Goal: Task Accomplishment & Management: Use online tool/utility

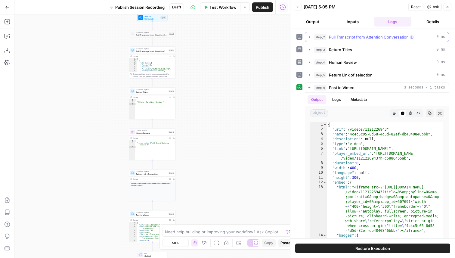
click at [324, 34] on span "step_2" at bounding box center [320, 37] width 12 height 6
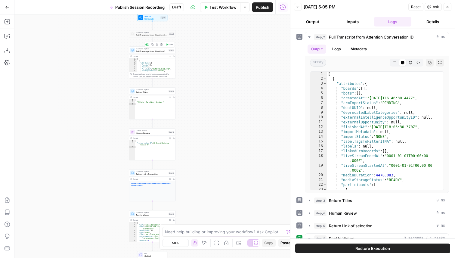
click at [157, 51] on span "Pull Transcript from Attention Conversation ID" at bounding box center [151, 51] width 31 height 3
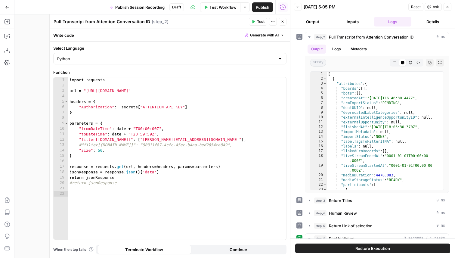
click at [282, 20] on icon "button" at bounding box center [283, 22] width 4 height 4
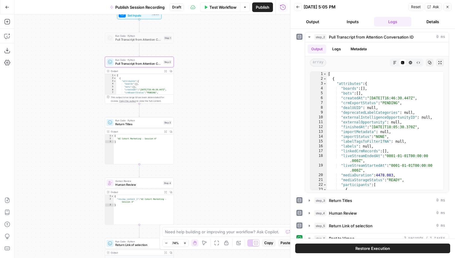
drag, startPoint x: 180, startPoint y: 56, endPoint x: 188, endPoint y: 65, distance: 12.8
click at [189, 65] on div "Workflow Set Inputs Inputs Run Code · Python Pull Transcript from Attention Con…" at bounding box center [152, 135] width 276 height 243
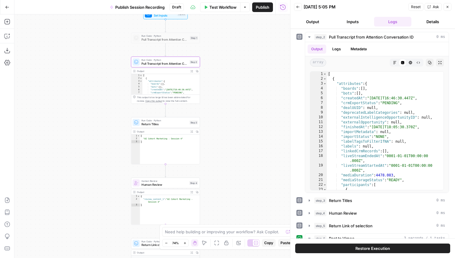
drag, startPoint x: 195, startPoint y: 82, endPoint x: 221, endPoint y: 82, distance: 26.2
click at [221, 82] on div "Workflow Set Inputs Inputs Run Code · Python Pull Transcript from Attention Con…" at bounding box center [152, 135] width 276 height 243
click at [177, 62] on span "Pull Transcript from Attention Conversation ID" at bounding box center [164, 63] width 46 height 5
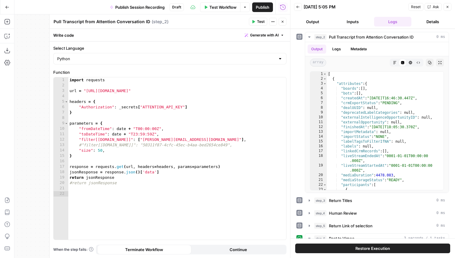
click at [283, 23] on icon "button" at bounding box center [283, 22] width 4 height 4
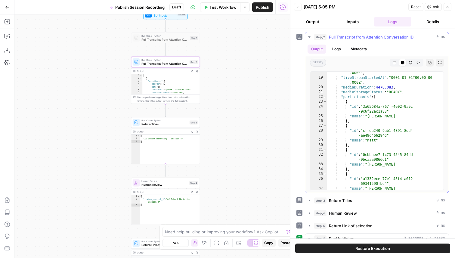
scroll to position [88, 0]
type textarea "*"
click at [324, 97] on span "Toggle code folding, rows 22 through 192" at bounding box center [324, 96] width 3 height 5
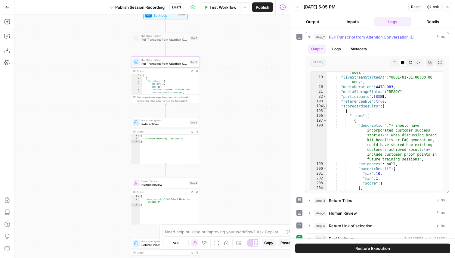
click at [326, 107] on span "Toggle code folding, rows 194 through 237" at bounding box center [324, 106] width 3 height 5
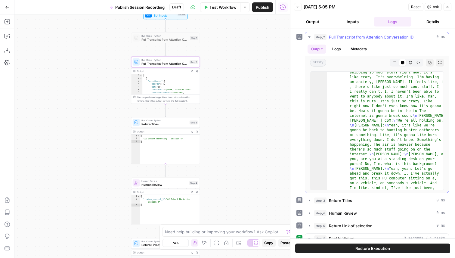
scroll to position [197, 0]
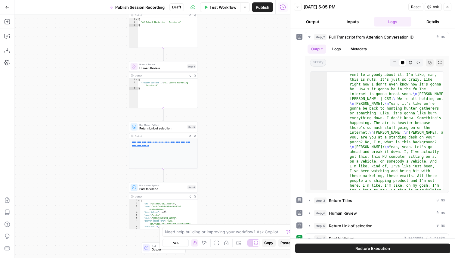
drag, startPoint x: 216, startPoint y: 162, endPoint x: 214, endPoint y: 45, distance: 116.7
click at [214, 45] on div "Workflow Set Inputs Inputs Run Code · Python Pull Transcript from Attention Con…" at bounding box center [152, 135] width 276 height 243
click at [171, 130] on span "Return Link of selection" at bounding box center [162, 128] width 46 height 5
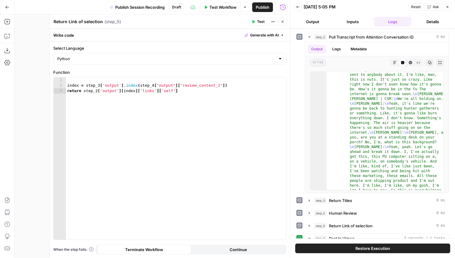
click at [280, 21] on button "Close" at bounding box center [283, 22] width 8 height 8
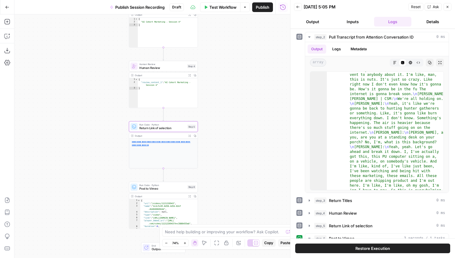
click at [162, 68] on span "Human Review" at bounding box center [162, 67] width 46 height 5
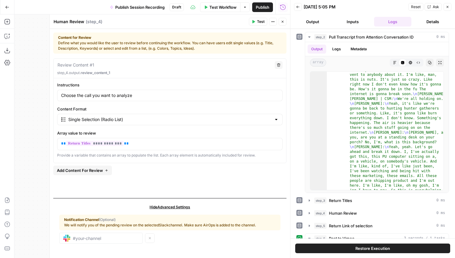
click at [280, 23] on button "Close" at bounding box center [283, 22] width 8 height 8
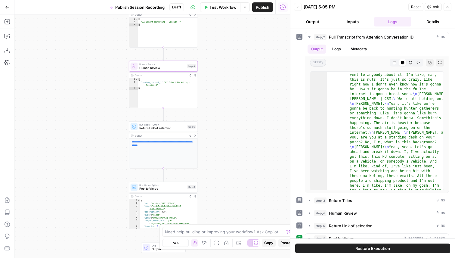
click at [150, 128] on span "Return Link of selection" at bounding box center [162, 128] width 46 height 5
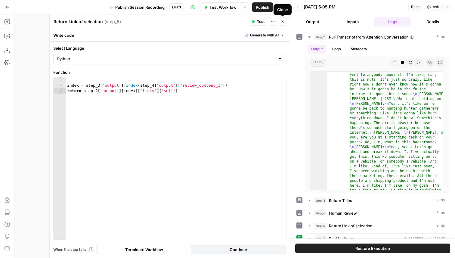
click at [284, 23] on icon "button" at bounding box center [283, 22] width 4 height 4
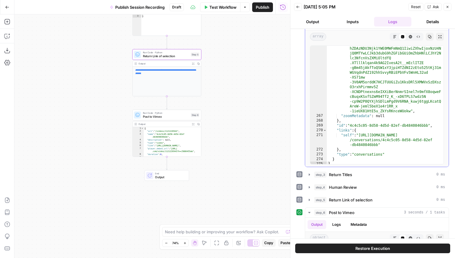
scroll to position [6212, 0]
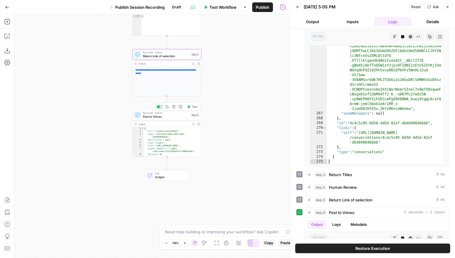
click at [147, 119] on span "Post to Vimeo" at bounding box center [166, 116] width 46 height 5
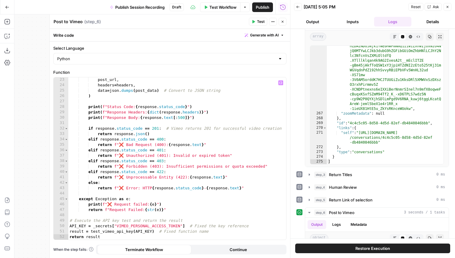
scroll to position [119, 0]
click at [263, 6] on span "Publish" at bounding box center [263, 7] width 14 height 6
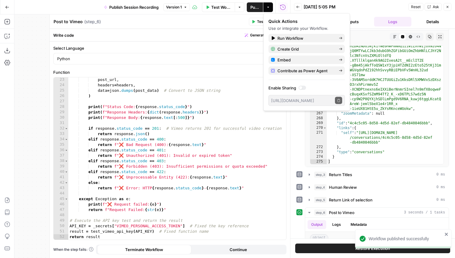
click at [218, 20] on div "Post to Vimeo Post to Vimeo ( step_6 )" at bounding box center [150, 21] width 194 height 7
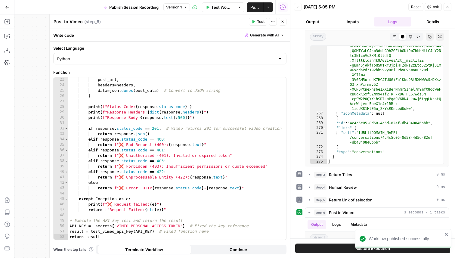
click at [282, 23] on icon "button" at bounding box center [283, 22] width 4 height 4
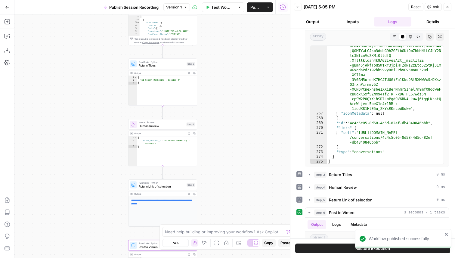
drag, startPoint x: 240, startPoint y: 44, endPoint x: 236, endPoint y: 179, distance: 135.2
click at [236, 179] on div "Workflow Set Inputs Inputs Run Code · Python Pull Transcript from Attention Con…" at bounding box center [152, 135] width 276 height 243
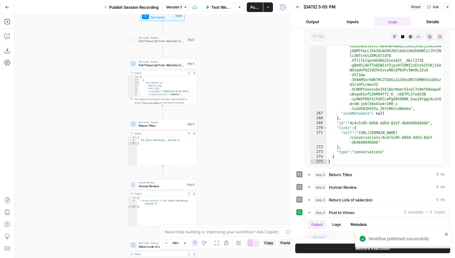
drag, startPoint x: 234, startPoint y: 97, endPoint x: 234, endPoint y: 184, distance: 87.5
click at [234, 183] on div "Workflow Set Inputs Inputs Run Code · Python Pull Transcript from Attention Con…" at bounding box center [152, 135] width 276 height 243
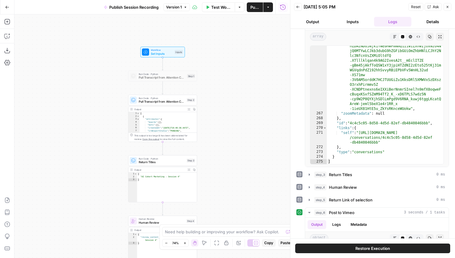
click at [307, 22] on button "Output" at bounding box center [313, 22] width 38 height 10
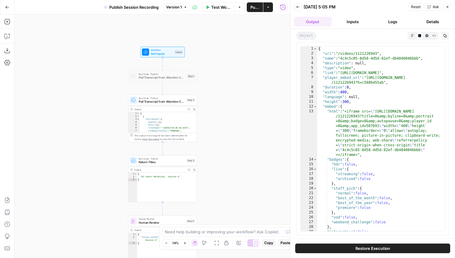
click at [381, 126] on div "{ "uri" : "/videos/1121226943" , "name" : "4c4c5c05-8d58-4d5d-82ef-db4840846bbb…" at bounding box center [381, 143] width 128 height 194
click at [411, 116] on div "{ "uri" : "/videos/1121226943" , "name" : "4c4c5c05-8d58-4d5d-82ef-db4840846bbb…" at bounding box center [381, 143] width 128 height 194
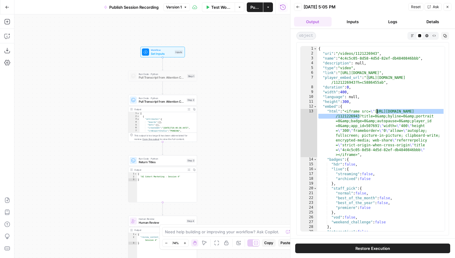
drag, startPoint x: 359, startPoint y: 117, endPoint x: 377, endPoint y: 112, distance: 18.6
click at [377, 112] on div "{ "uri" : "/videos/1121226943" , "name" : "4c4c5c05-8d58-4d5d-82ef-db4840846bbb…" at bounding box center [381, 143] width 128 height 194
click at [402, 74] on div "{ "uri" : "/videos/1121226943" , "name" : "4c4c5c05-8d58-4d5d-82ef-db4840846bbb…" at bounding box center [381, 143] width 128 height 194
type textarea "**********"
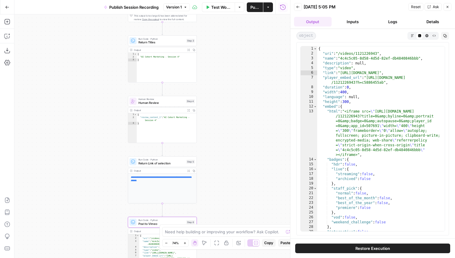
drag, startPoint x: 233, startPoint y: 164, endPoint x: 233, endPoint y: 40, distance: 123.6
click at [233, 40] on div "Workflow Set Inputs Inputs Run Code · Python Pull Transcript from Attention Con…" at bounding box center [152, 135] width 276 height 243
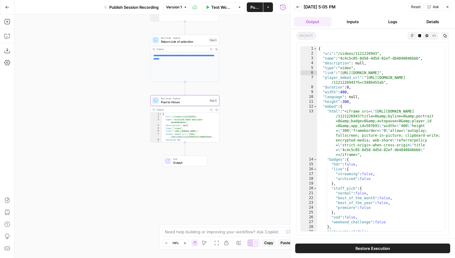
drag, startPoint x: 200, startPoint y: 172, endPoint x: 225, endPoint y: 68, distance: 107.3
click at [223, 58] on div "Workflow Set Inputs Inputs Run Code · Python Pull Transcript from Attention Con…" at bounding box center [152, 135] width 276 height 243
click at [7, 24] on icon "button" at bounding box center [6, 21] width 5 height 5
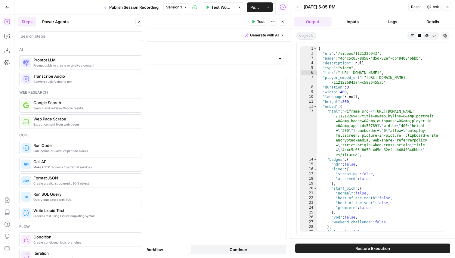
click at [140, 24] on button "Close" at bounding box center [139, 22] width 8 height 8
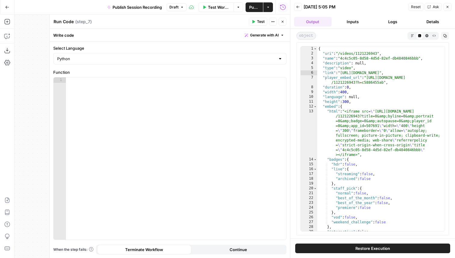
click at [258, 35] on span "Generate with AI" at bounding box center [264, 34] width 29 height 5
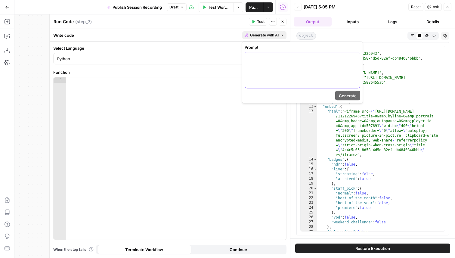
click at [279, 63] on div at bounding box center [302, 70] width 115 height 36
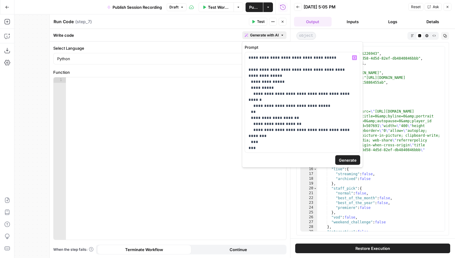
click at [352, 160] on span "Generate" at bounding box center [348, 160] width 18 height 6
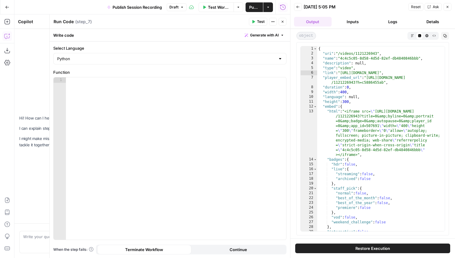
scroll to position [10, 0]
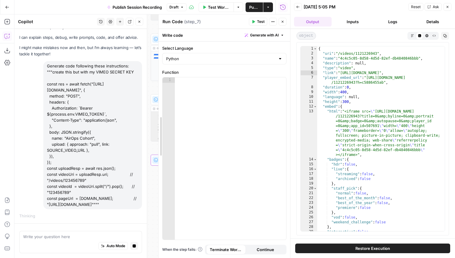
drag, startPoint x: 51, startPoint y: 95, endPoint x: 160, endPoint y: 116, distance: 111.2
click at [226, 104] on div at bounding box center [230, 163] width 111 height 173
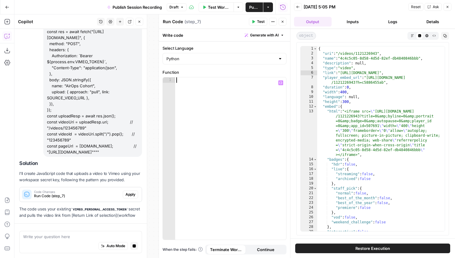
scroll to position [68, 0]
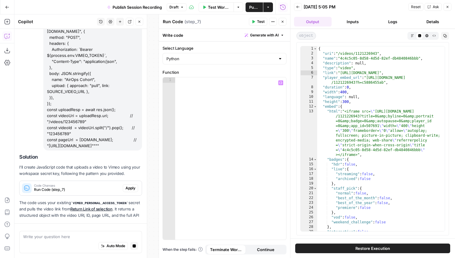
click at [130, 186] on span "Apply" at bounding box center [130, 187] width 10 height 5
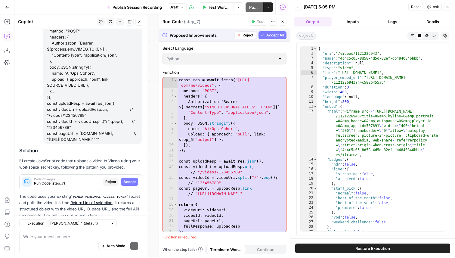
scroll to position [92, 0]
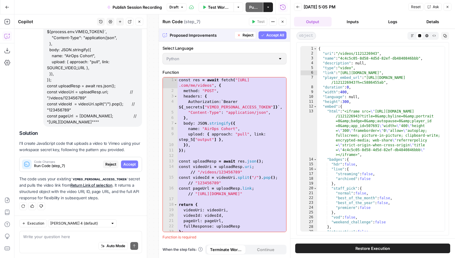
click at [273, 37] on span "Accept All" at bounding box center [275, 34] width 18 height 5
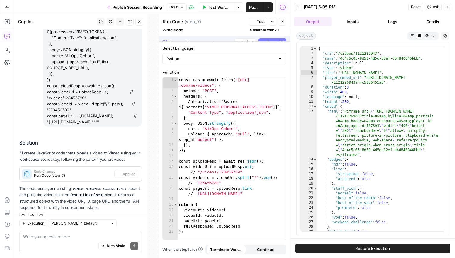
scroll to position [102, 0]
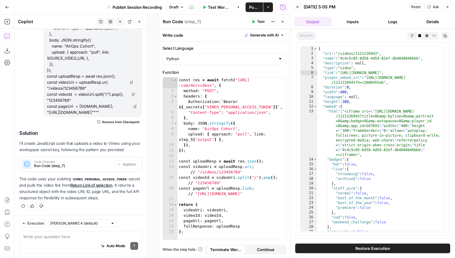
click at [261, 21] on span "Test" at bounding box center [261, 21] width 8 height 5
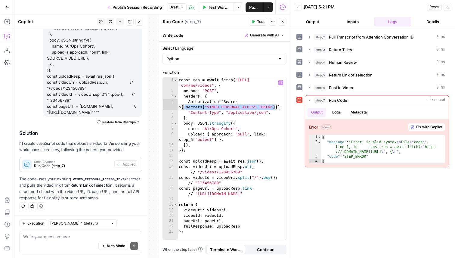
drag, startPoint x: 275, startPoint y: 108, endPoint x: 184, endPoint y: 109, distance: 90.6
click at [184, 109] on div "const res = await fetch ( "[URL] .com/me/videos" , { method : "POST" , headers …" at bounding box center [231, 166] width 109 height 178
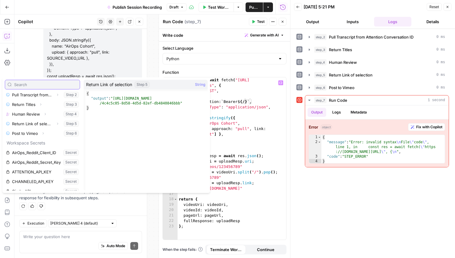
scroll to position [122, 0]
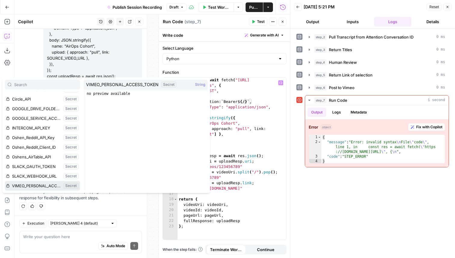
click at [46, 186] on button "Select variable VIMEO_PERSONAL_ACCESS_TOKEN" at bounding box center [42, 186] width 75 height 10
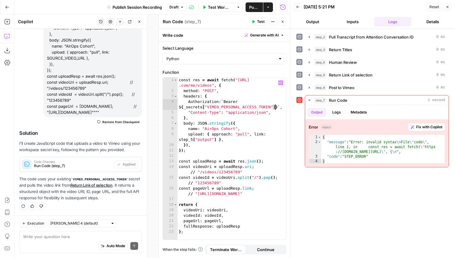
click at [141, 21] on button "Close" at bounding box center [139, 22] width 8 height 8
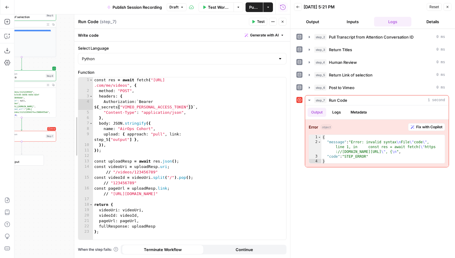
drag, startPoint x: 158, startPoint y: 117, endPoint x: 66, endPoint y: 117, distance: 91.8
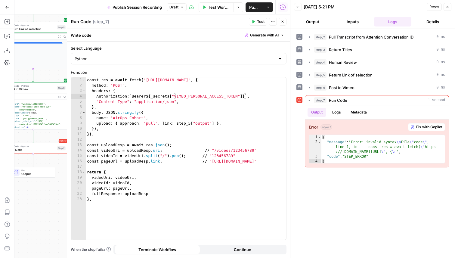
drag, startPoint x: 42, startPoint y: 193, endPoint x: 49, endPoint y: 205, distance: 14.4
click at [49, 205] on div "Workflow Set Inputs Inputs Run Code · Python Pull Transcript from Attention Con…" at bounding box center [152, 135] width 276 height 243
type textarea "**********"
click at [146, 162] on div "const res = await fetch ( "[URL][DOMAIN_NAME]" , { method : "POST" , headers : …" at bounding box center [186, 163] width 200 height 173
click at [144, 57] on input "Select Language" at bounding box center [175, 59] width 201 height 6
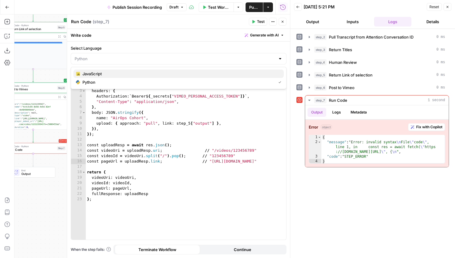
click at [125, 76] on span "JavaScript" at bounding box center [180, 74] width 196 height 6
type input "JavaScript"
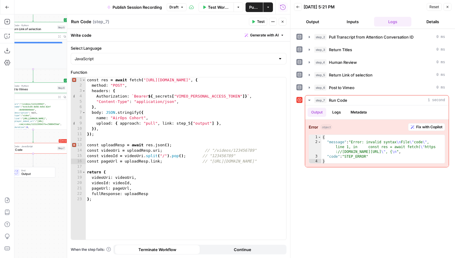
click at [261, 22] on span "Test" at bounding box center [261, 21] width 8 height 5
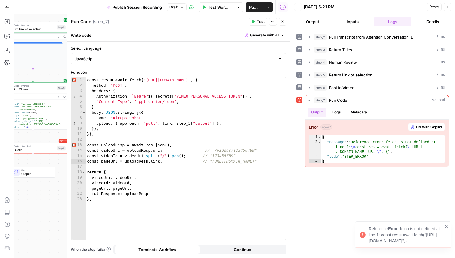
click at [124, 122] on div "const res = await fetch ( "[URL][DOMAIN_NAME]" , { method : "POST" , headers : …" at bounding box center [186, 163] width 200 height 173
click at [87, 81] on div "const res = await fetch ( "[URL][DOMAIN_NAME]" , { method : "POST" , headers : …" at bounding box center [186, 163] width 200 height 173
type textarea "**********"
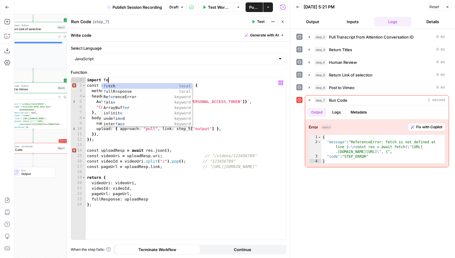
scroll to position [0, 2]
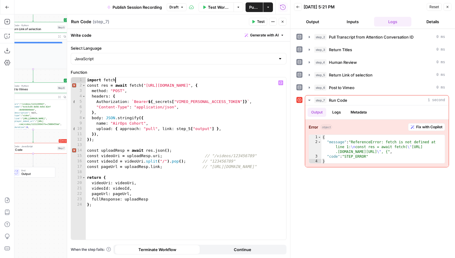
type textarea "**********"
click at [253, 20] on icon "button" at bounding box center [254, 22] width 4 height 4
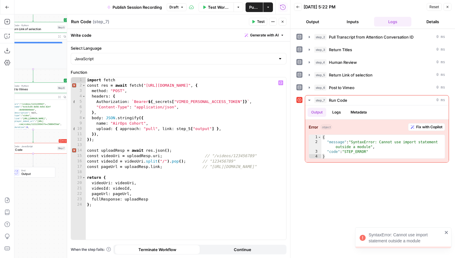
click at [113, 78] on div "import fetch const res = await fetch ( "[URL][DOMAIN_NAME]" , { method : "POST"…" at bounding box center [186, 163] width 200 height 173
click at [133, 79] on div "import fetch const res = await fetch ( "[URL][DOMAIN_NAME]" , { method : "POST"…" at bounding box center [186, 163] width 200 height 173
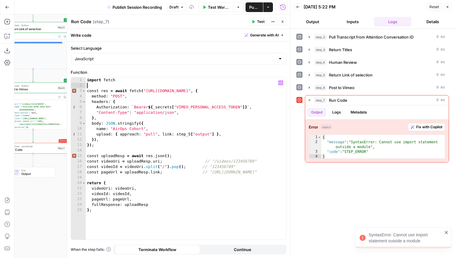
click at [44, 89] on span "Post to Vimeo" at bounding box center [32, 89] width 46 height 5
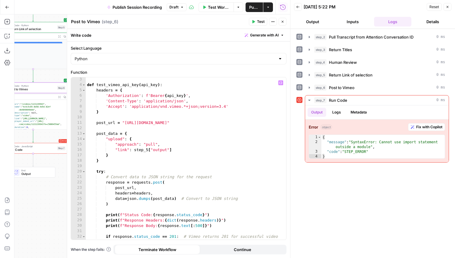
scroll to position [12, 0]
click at [46, 151] on span "Run Code" at bounding box center [32, 149] width 46 height 5
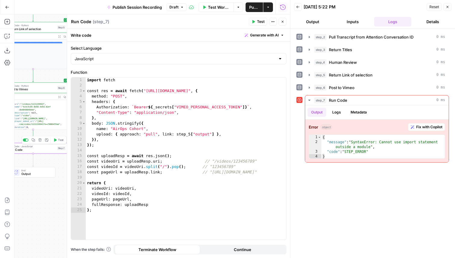
click at [224, 129] on div "import fetch const res = await fetch ( "[URL][DOMAIN_NAME]" , { method : "POST"…" at bounding box center [186, 163] width 200 height 173
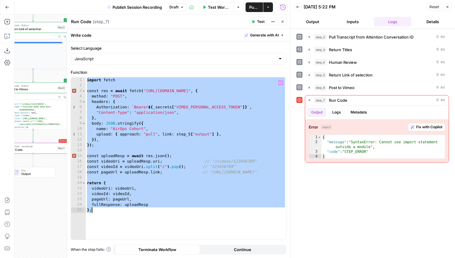
click at [173, 137] on div "import fetch const res = await fetch ( "[URL][DOMAIN_NAME]" , { method : "POST"…" at bounding box center [186, 163] width 200 height 173
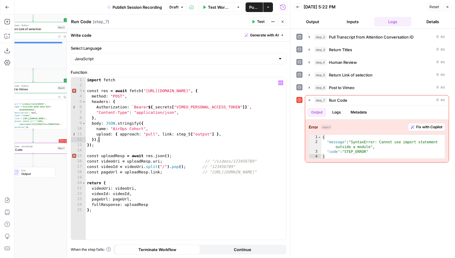
type textarea "**********"
paste textarea
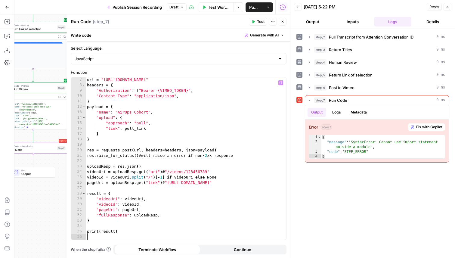
scroll to position [33, 0]
drag, startPoint x: 118, startPoint y: 232, endPoint x: 75, endPoint y: 232, distance: 42.7
click at [75, 232] on div "7 8 9 10 11 12 13 14 15 16 17 18 19 20 21 22 23 24 25 26 27 28 29 30 31 32 33 3…" at bounding box center [178, 158] width 215 height 162
type textarea "**********"
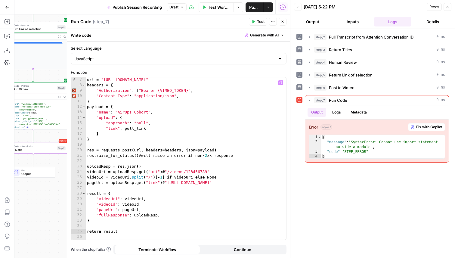
click at [254, 23] on icon "button" at bounding box center [254, 22] width 4 height 4
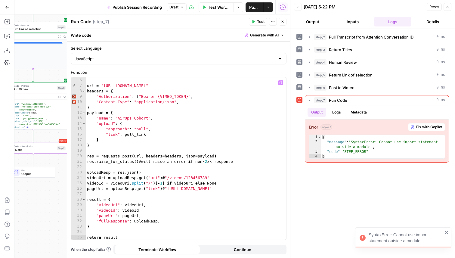
scroll to position [0, 0]
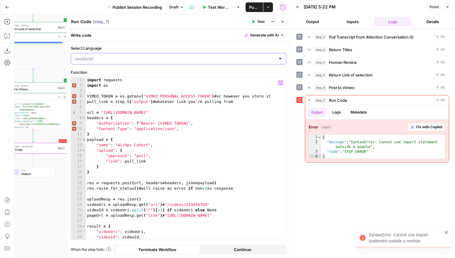
click at [110, 61] on input "Select Language" at bounding box center [175, 59] width 201 height 6
type input "JavaScript"
click at [107, 106] on div "import requests import os VIMEO_TOKEN = os . getenv ( "VIMEO_PERSONAL_ACCESS_TO…" at bounding box center [186, 163] width 200 height 173
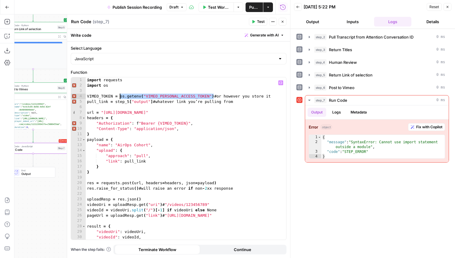
drag, startPoint x: 215, startPoint y: 97, endPoint x: 119, endPoint y: 98, distance: 95.7
click at [119, 98] on div "import requests import os VIMEO_TOKEN = os . getenv ( "VIMEO_PERSONAL_ACCESS_TO…" at bounding box center [186, 163] width 200 height 173
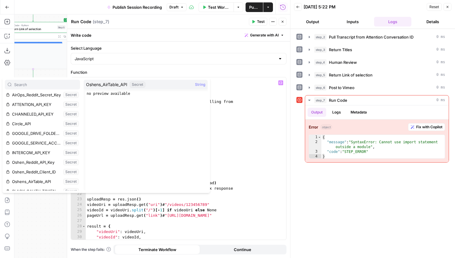
scroll to position [122, 0]
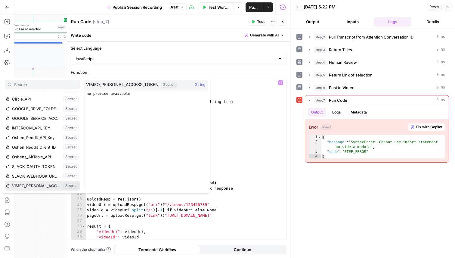
click at [43, 184] on button "Select variable VIMEO_PERSONAL_ACCESS_TOKEN" at bounding box center [42, 186] width 75 height 10
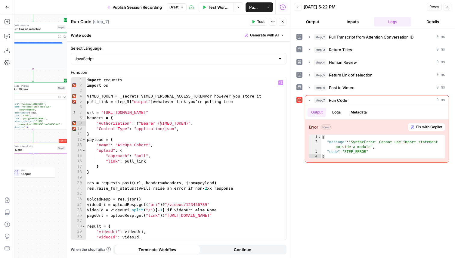
click at [160, 124] on div "import requests import os VIMEO_TOKEN = _secrets . VIMEO_PERSONAL_ACCESS_TOKEN …" at bounding box center [186, 163] width 200 height 173
click at [157, 124] on div "import requests import os VIMEO_TOKEN = _secrets . VIMEO_PERSONAL_ACCESS_TOKEN …" at bounding box center [186, 163] width 200 height 173
click at [158, 124] on div "import requests import os VIMEO_TOKEN = _secrets . VIMEO_PERSONAL_ACCESS_TOKEN …" at bounding box center [186, 163] width 200 height 173
click at [160, 124] on div "import requests import os VIMEO_TOKEN = _secrets . VIMEO_PERSONAL_ACCESS_TOKEN …" at bounding box center [186, 163] width 200 height 173
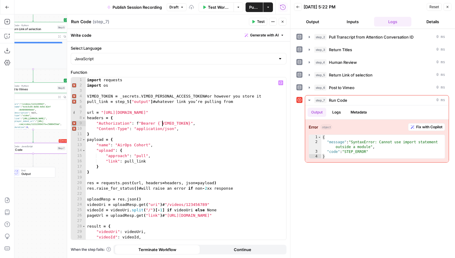
click at [188, 124] on div "import requests import os VIMEO_TOKEN = _secrets . VIMEO_PERSONAL_ACCESS_TOKEN …" at bounding box center [186, 163] width 200 height 173
click at [185, 159] on div "import requests import os VIMEO_TOKEN = _secrets . VIMEO_PERSONAL_ACCESS_TOKEN …" at bounding box center [186, 163] width 200 height 173
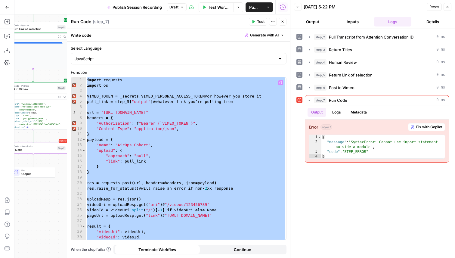
scroll to position [0, 2]
type textarea "**********"
click at [281, 22] on icon "button" at bounding box center [283, 22] width 4 height 4
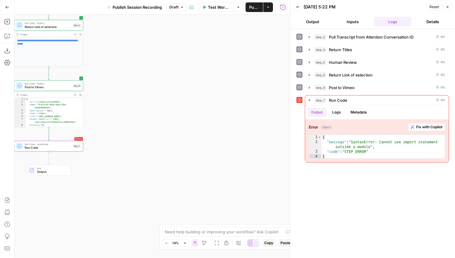
drag, startPoint x: 109, startPoint y: 175, endPoint x: 189, endPoint y: 172, distance: 80.1
click at [189, 172] on div "Workflow Set Inputs Inputs Run Code · Python Pull Transcript from Attention Con…" at bounding box center [152, 135] width 276 height 243
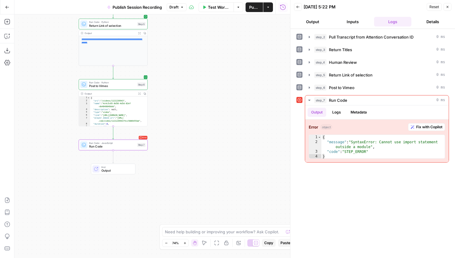
click at [122, 89] on div "Run Code · Python Post to Vimeo Step 6 Copy step Delete step Add Note Test" at bounding box center [113, 84] width 69 height 11
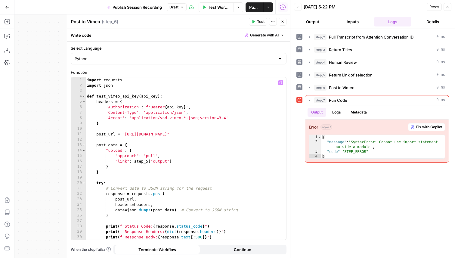
type textarea "*"
click at [183, 170] on div "import requests import json def test_vimeo_api_key ( api_key ) : headers = { 'A…" at bounding box center [186, 163] width 200 height 173
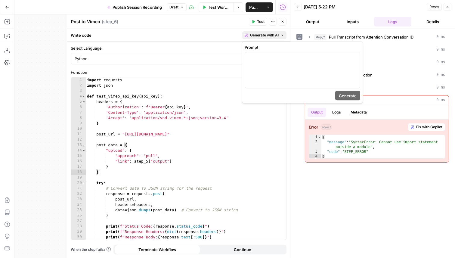
click at [274, 34] on span "Generate with AI" at bounding box center [264, 34] width 29 height 5
click at [264, 63] on div at bounding box center [302, 70] width 115 height 36
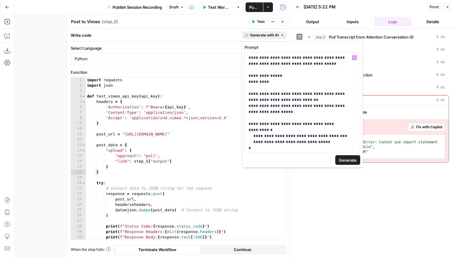
click at [343, 160] on span "Generate" at bounding box center [348, 160] width 18 height 6
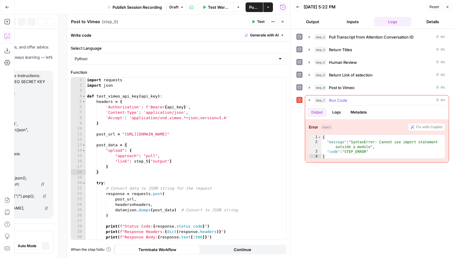
scroll to position [374, 0]
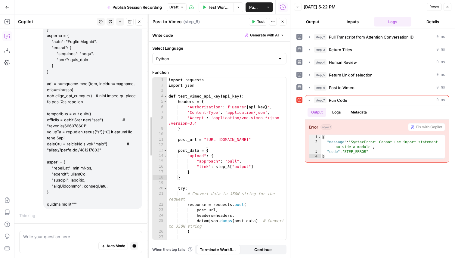
drag, startPoint x: 67, startPoint y: 115, endPoint x: 149, endPoint y: 111, distance: 81.6
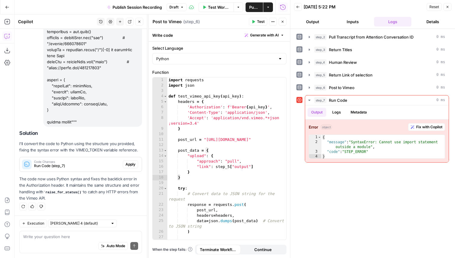
click at [130, 162] on span "Apply" at bounding box center [130, 164] width 10 height 5
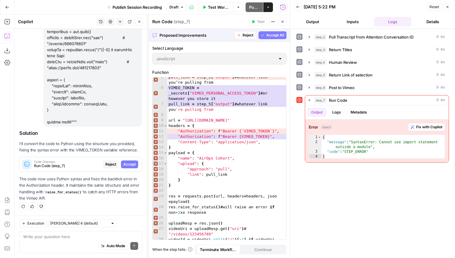
scroll to position [0, 0]
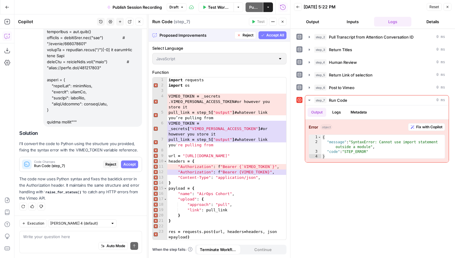
click at [248, 35] on span "Reject" at bounding box center [247, 34] width 11 height 5
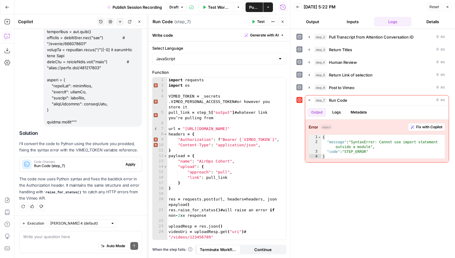
click at [140, 22] on icon "button" at bounding box center [139, 22] width 4 height 4
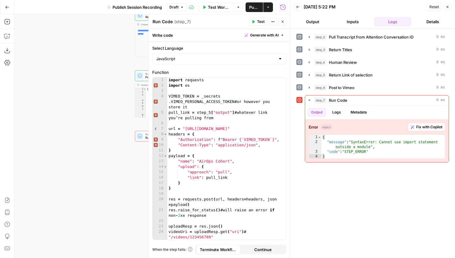
drag, startPoint x: 122, startPoint y: 140, endPoint x: 39, endPoint y: 141, distance: 82.4
click at [39, 141] on div "Workflow Set Inputs Inputs Run Code · Python Pull Transcript from Attention Con…" at bounding box center [152, 135] width 276 height 243
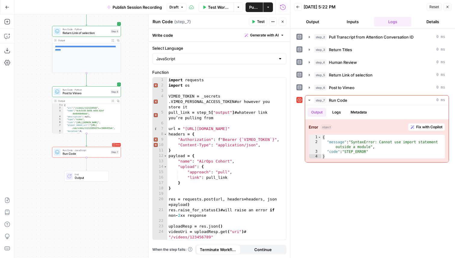
drag, startPoint x: 76, startPoint y: 141, endPoint x: 15, endPoint y: 161, distance: 63.6
click at [15, 162] on div "Workflow Set Inputs Inputs Run Code · Python Pull Transcript from Attention Con…" at bounding box center [152, 135] width 276 height 243
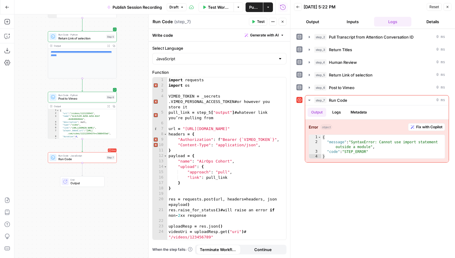
click at [282, 21] on icon "button" at bounding box center [283, 22] width 4 height 4
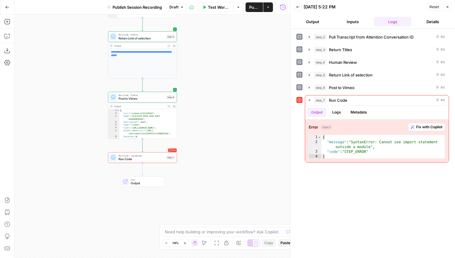
drag, startPoint x: 133, startPoint y: 132, endPoint x: 188, endPoint y: 132, distance: 55.4
click at [189, 133] on div "Workflow Set Inputs Inputs Run Code · Python Pull Transcript from Attention Con…" at bounding box center [152, 135] width 276 height 243
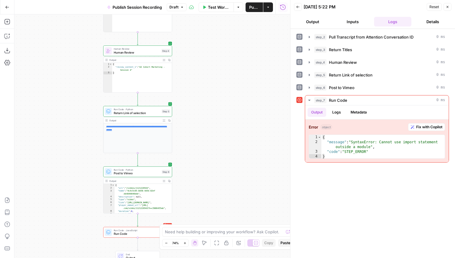
drag, startPoint x: 191, startPoint y: 91, endPoint x: 191, endPoint y: 166, distance: 74.3
click at [191, 166] on div "Workflow Set Inputs Inputs Run Code · Python Pull Transcript from Attention Con…" at bounding box center [152, 135] width 276 height 243
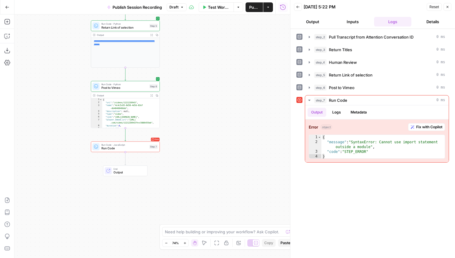
drag, startPoint x: 190, startPoint y: 188, endPoint x: 178, endPoint y: 100, distance: 88.7
click at [178, 100] on div "Workflow Set Inputs Inputs Run Code · Python Pull Transcript from Attention Con…" at bounding box center [152, 135] width 276 height 243
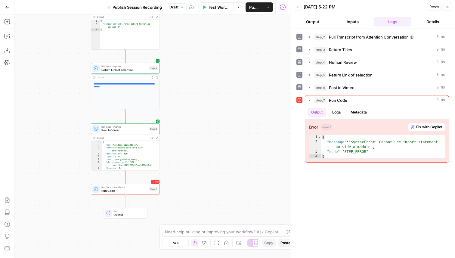
drag, startPoint x: 171, startPoint y: 98, endPoint x: 171, endPoint y: 148, distance: 49.6
click at [171, 148] on div "Workflow Set Inputs Inputs Run Code · Python Pull Transcript from Attention Con…" at bounding box center [152, 135] width 276 height 243
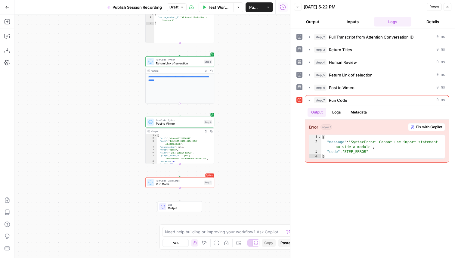
drag, startPoint x: 171, startPoint y: 151, endPoint x: 196, endPoint y: 106, distance: 51.6
click at [196, 106] on div "Workflow Set Inputs Inputs Run Code · Python Pull Transcript from Attention Con…" at bounding box center [152, 135] width 276 height 243
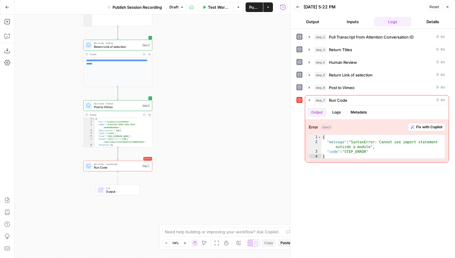
drag, startPoint x: 192, startPoint y: 104, endPoint x: 144, endPoint y: 122, distance: 51.4
click at [144, 122] on div "Workflow Set Inputs Inputs Run Code · Python Pull Transcript from Attention Con…" at bounding box center [152, 135] width 276 height 243
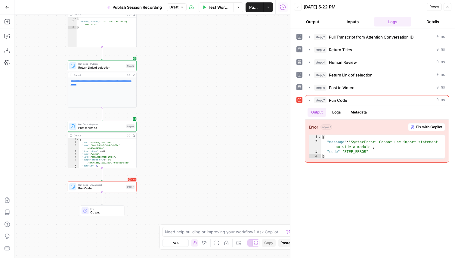
drag, startPoint x: 161, startPoint y: 58, endPoint x: 156, endPoint y: 108, distance: 50.5
click at [157, 108] on div "Workflow Set Inputs Inputs Run Code · Python Pull Transcript from Attention Con…" at bounding box center [152, 135] width 276 height 243
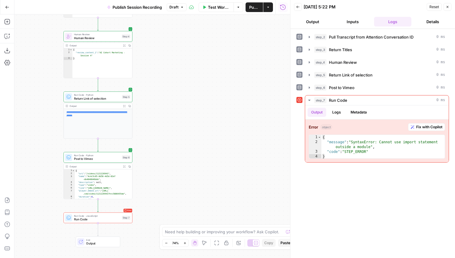
click at [116, 220] on span "Run Code" at bounding box center [97, 219] width 46 height 5
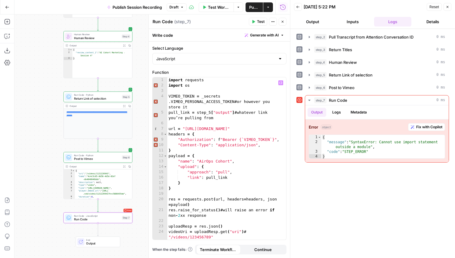
scroll to position [0, 0]
click at [280, 20] on button "Close" at bounding box center [283, 22] width 8 height 8
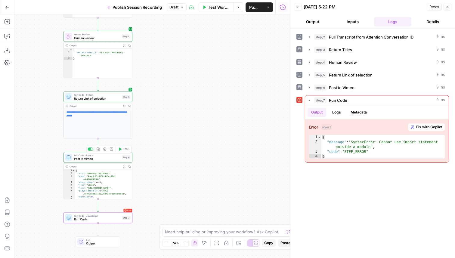
click at [121, 147] on icon "button" at bounding box center [120, 149] width 4 height 4
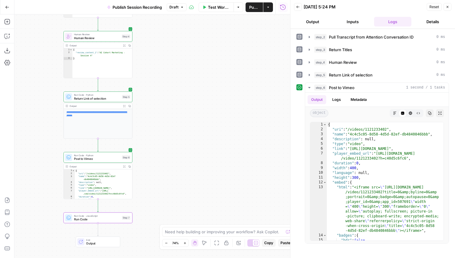
click at [103, 160] on span "Post to Vimeo" at bounding box center [97, 158] width 46 height 5
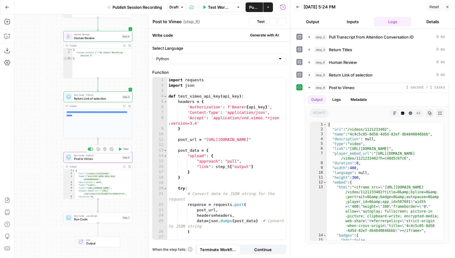
click at [216, 137] on div "import requests import json def test_vimeo_api_key ( api_key ) : headers = { 'A…" at bounding box center [226, 166] width 119 height 178
type textarea "**********"
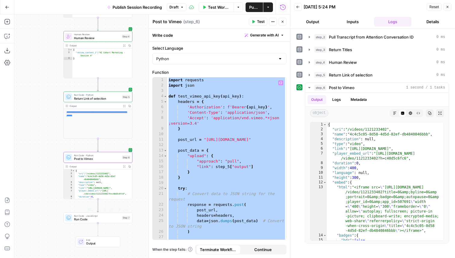
click at [118, 221] on span "Run Code" at bounding box center [97, 219] width 46 height 5
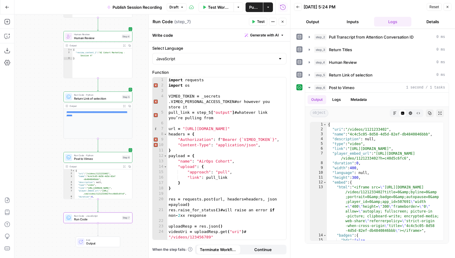
click at [204, 165] on div "import requests import os VIMEO_TOKEN = _secrets . VIMEO_PERSONAL_ACCESS_TOKEN …" at bounding box center [226, 166] width 119 height 178
type textarea "**********"
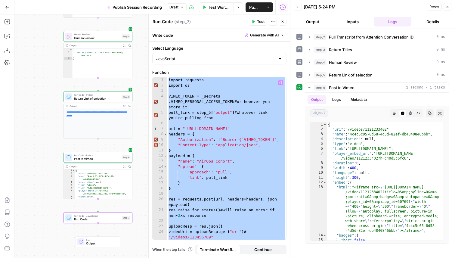
paste textarea
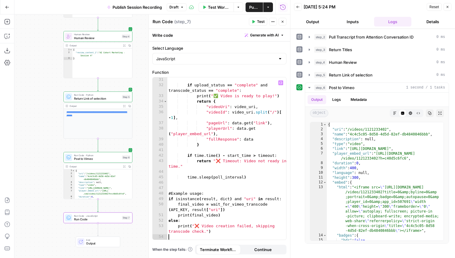
scroll to position [222, 0]
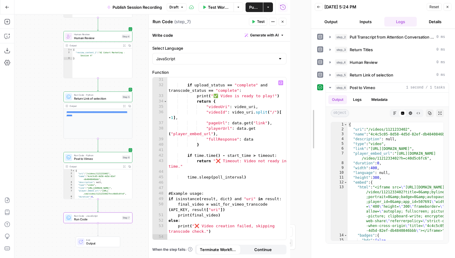
drag, startPoint x: 291, startPoint y: 71, endPoint x: 320, endPoint y: 70, distance: 28.9
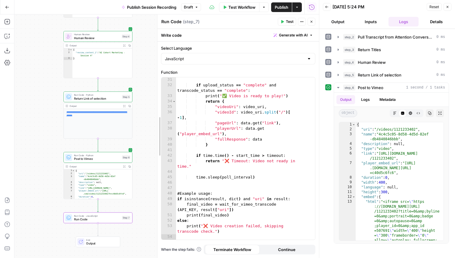
scroll to position [195, 0]
drag, startPoint x: 179, startPoint y: 72, endPoint x: 159, endPoint y: 72, distance: 20.8
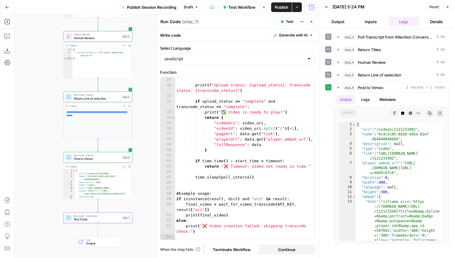
click at [288, 23] on span "Test" at bounding box center [290, 21] width 8 height 5
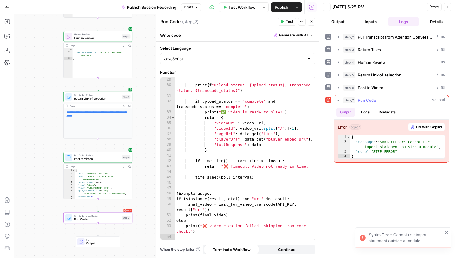
click at [431, 128] on span "Fix with Copilot" at bounding box center [429, 126] width 26 height 5
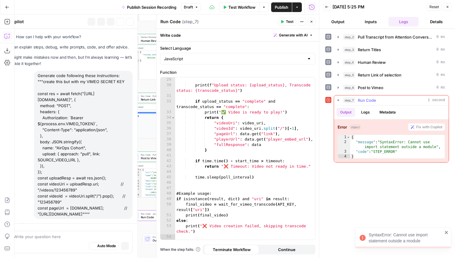
scroll to position [462, 0]
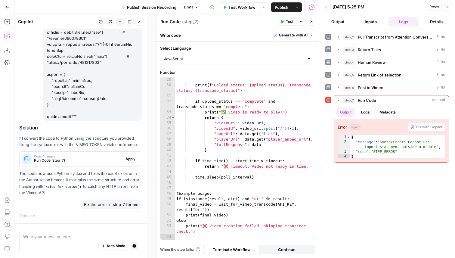
click at [133, 159] on span "Apply" at bounding box center [130, 158] width 10 height 5
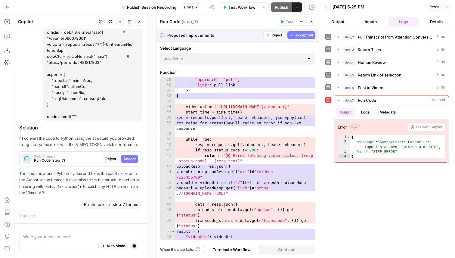
click at [302, 32] on span "Accept All" at bounding box center [304, 34] width 18 height 5
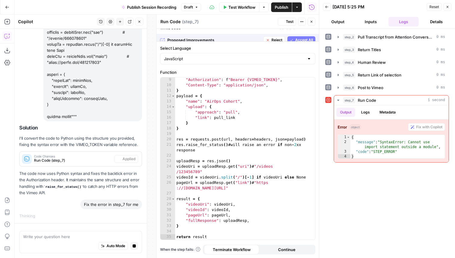
scroll to position [54, 0]
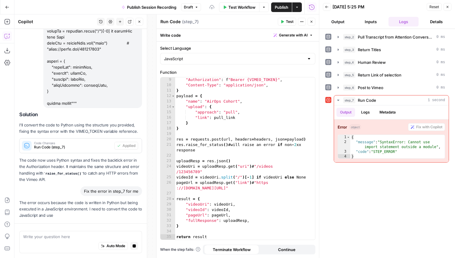
click at [287, 19] on span "Test" at bounding box center [290, 21] width 8 height 5
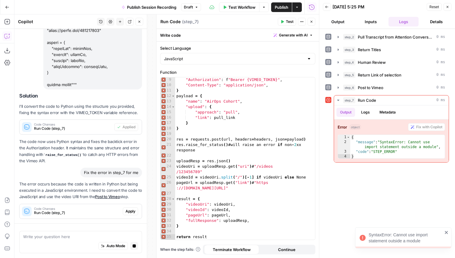
scroll to position [540, 0]
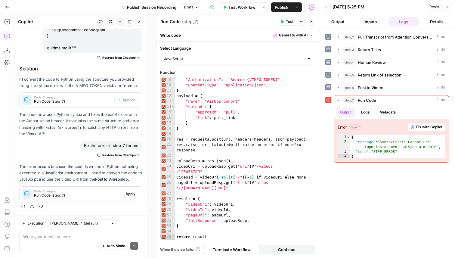
click at [130, 194] on span "Apply" at bounding box center [130, 193] width 10 height 5
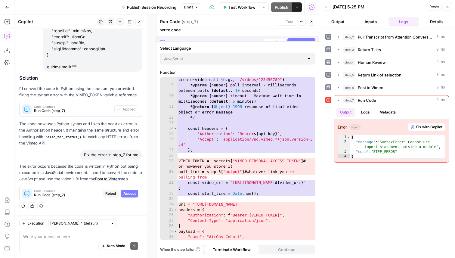
scroll to position [511, 0]
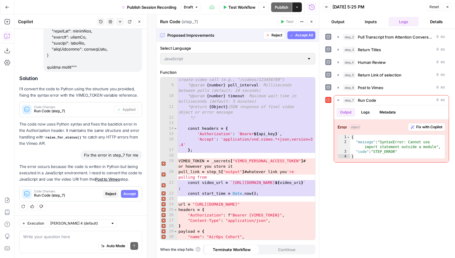
click at [303, 34] on span "Accept All" at bounding box center [304, 34] width 18 height 5
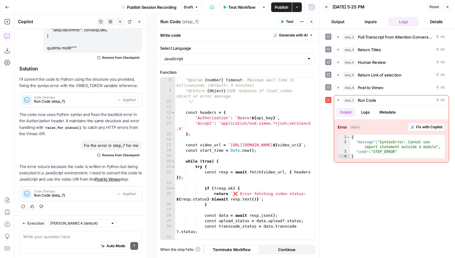
scroll to position [0, 0]
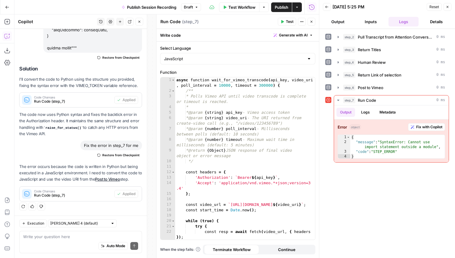
click at [287, 22] on span "Test" at bounding box center [290, 21] width 8 height 5
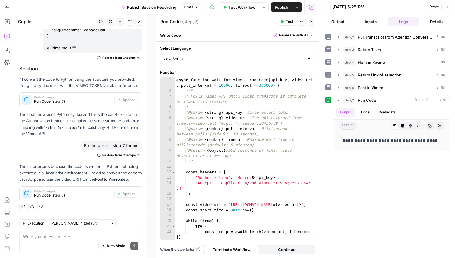
click at [313, 23] on icon "button" at bounding box center [312, 22] width 4 height 4
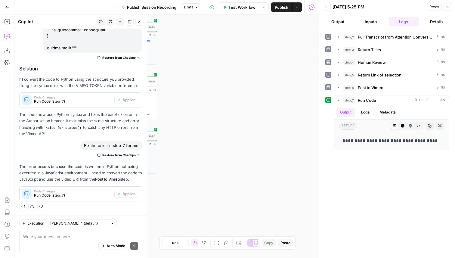
drag, startPoint x: 191, startPoint y: 101, endPoint x: 303, endPoint y: 101, distance: 111.9
click at [303, 101] on div "Workflow Set Inputs Inputs Run Code · Python Pull Transcript from Attention Con…" at bounding box center [166, 135] width 304 height 243
drag, startPoint x: 205, startPoint y: 119, endPoint x: 312, endPoint y: 105, distance: 108.0
click at [312, 106] on div "Workflow Set Inputs Inputs Run Code · Python Pull Transcript from Attention Con…" at bounding box center [166, 135] width 304 height 243
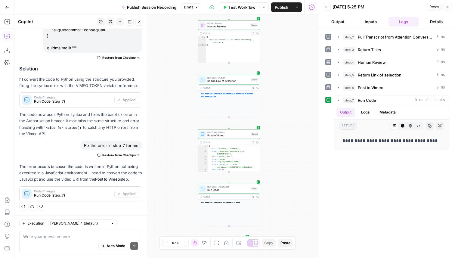
drag, startPoint x: 302, startPoint y: 76, endPoint x: 284, endPoint y: 182, distance: 107.8
click at [284, 182] on div "Workflow Set Inputs Inputs Run Code · Python Pull Transcript from Attention Con…" at bounding box center [166, 135] width 304 height 243
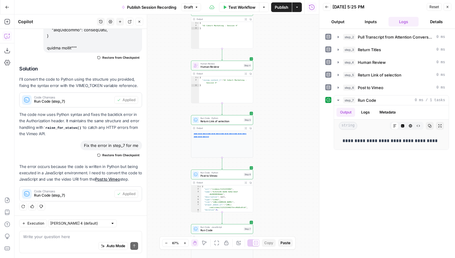
drag, startPoint x: 282, startPoint y: 52, endPoint x: 273, endPoint y: 147, distance: 94.9
click at [273, 147] on div "Workflow Set Inputs Inputs Run Code · Python Pull Transcript from Attention Con…" at bounding box center [166, 135] width 304 height 243
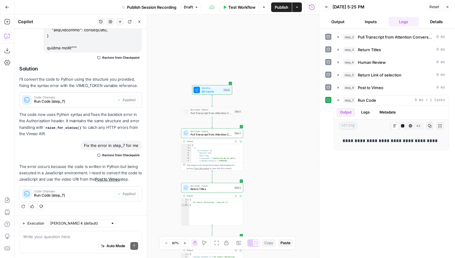
drag, startPoint x: 276, startPoint y: 105, endPoint x: 274, endPoint y: 142, distance: 37.3
click at [274, 142] on div "Workflow Set Inputs Inputs Run Code · Python Pull Transcript from Attention Con…" at bounding box center [166, 135] width 304 height 243
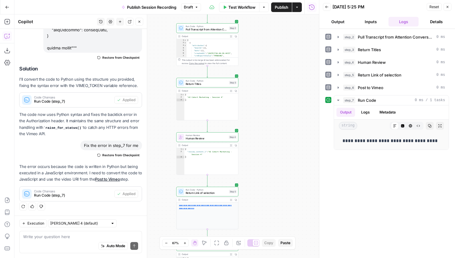
drag, startPoint x: 258, startPoint y: 168, endPoint x: 255, endPoint y: 60, distance: 107.8
click at [255, 60] on div "Workflow Set Inputs Inputs Run Code · Python Pull Transcript from Attention Con…" at bounding box center [166, 135] width 304 height 243
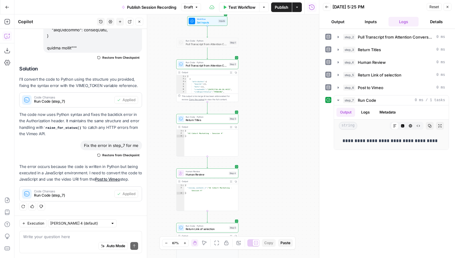
drag, startPoint x: 253, startPoint y: 57, endPoint x: 252, endPoint y: 95, distance: 38.5
click at [252, 95] on div "Workflow Set Inputs Inputs Run Code · Python Pull Transcript from Attention Con…" at bounding box center [166, 135] width 304 height 243
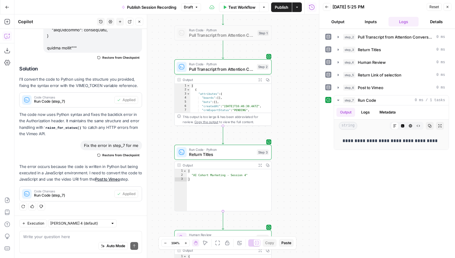
drag, startPoint x: 249, startPoint y: 99, endPoint x: 290, endPoint y: 88, distance: 42.4
click at [290, 88] on div "Workflow Set Inputs Inputs Run Code · Python Pull Transcript from Attention Con…" at bounding box center [166, 135] width 304 height 243
click at [338, 17] on button "Output" at bounding box center [338, 22] width 30 height 10
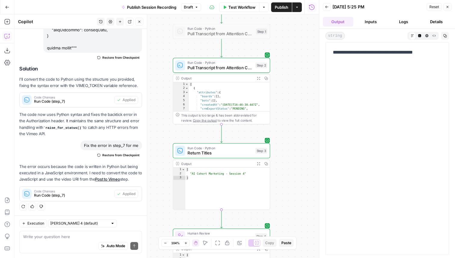
click at [326, 2] on header "Back [DATE] 5:25 PM Reset Close Output Inputs Logs Details" at bounding box center [387, 14] width 136 height 29
click at [327, 6] on icon "button" at bounding box center [327, 7] width 4 height 4
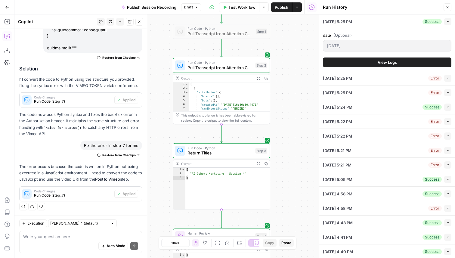
drag, startPoint x: 288, startPoint y: 165, endPoint x: 280, endPoint y: 44, distance: 121.2
click at [280, 44] on div "Workflow Set Inputs Inputs Run Code · Python Pull Transcript from Attention Con…" at bounding box center [166, 135] width 304 height 243
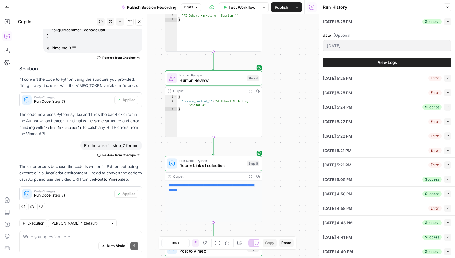
drag, startPoint x: 289, startPoint y: 185, endPoint x: 293, endPoint y: 81, distance: 104.5
click at [293, 81] on div "Workflow Set Inputs Inputs Run Code · Python Pull Transcript from Attention Con…" at bounding box center [166, 135] width 304 height 243
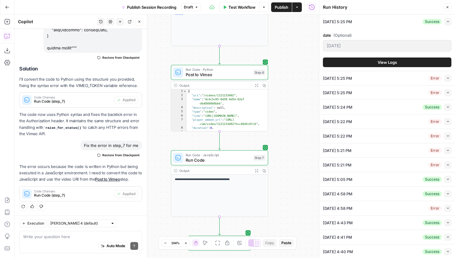
click at [374, 59] on button "View Logs" at bounding box center [387, 62] width 128 height 10
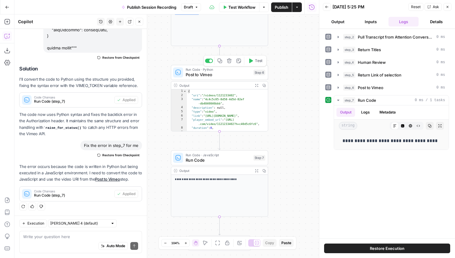
click at [241, 72] on span "Post to Vimeo" at bounding box center [218, 74] width 65 height 6
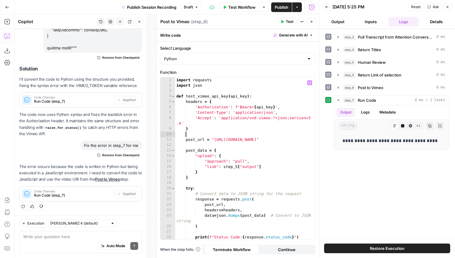
click at [259, 135] on div "import requests import json def test_vimeo_api_key ( api_key ) : headers = { 'A…" at bounding box center [245, 166] width 140 height 178
click at [284, 141] on div "import requests import json def test_vimeo_api_key ( api_key ) : headers = { 'A…" at bounding box center [245, 166] width 140 height 178
type textarea "**********"
click at [313, 23] on button "Close" at bounding box center [311, 22] width 8 height 8
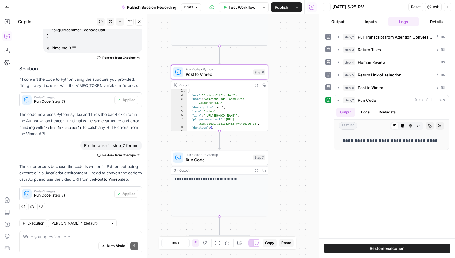
drag, startPoint x: 289, startPoint y: 112, endPoint x: 289, endPoint y: 195, distance: 83.0
click at [289, 195] on div "Workflow Set Inputs Inputs Run Code · Python Pull Transcript from Attention Con…" at bounding box center [166, 135] width 304 height 243
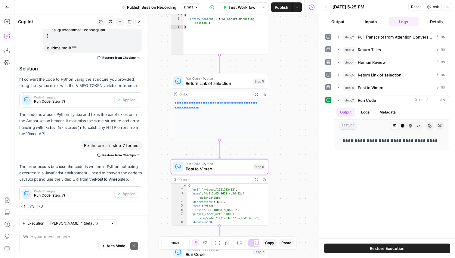
drag, startPoint x: 289, startPoint y: 85, endPoint x: 289, endPoint y: 101, distance: 16.2
click at [289, 101] on div "Workflow Set Inputs Inputs Run Code · Python Pull Transcript from Attention Con…" at bounding box center [166, 135] width 304 height 243
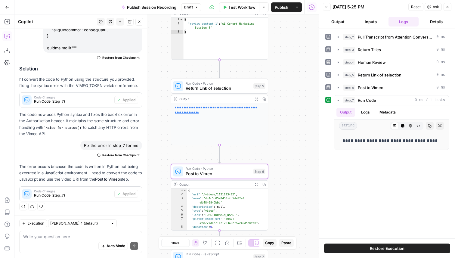
click at [213, 107] on link "**********" at bounding box center [216, 110] width 83 height 8
click at [191, 108] on link "**********" at bounding box center [216, 110] width 83 height 8
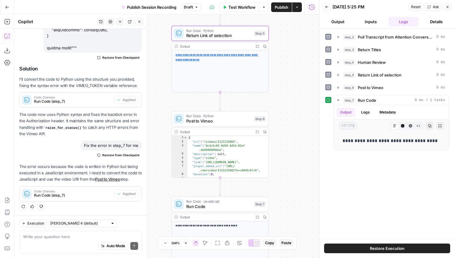
drag, startPoint x: 277, startPoint y: 173, endPoint x: 278, endPoint y: 120, distance: 52.7
click at [278, 120] on div "Workflow Set Inputs Inputs Run Code · Python Pull Transcript from Attention Con…" at bounding box center [166, 135] width 304 height 243
click at [197, 55] on link "**********" at bounding box center [216, 58] width 83 height 8
drag, startPoint x: 273, startPoint y: 187, endPoint x: 273, endPoint y: 79, distance: 108.0
click at [273, 79] on div "Workflow Set Inputs Inputs Run Code · Python Pull Transcript from Attention Con…" at bounding box center [166, 135] width 304 height 243
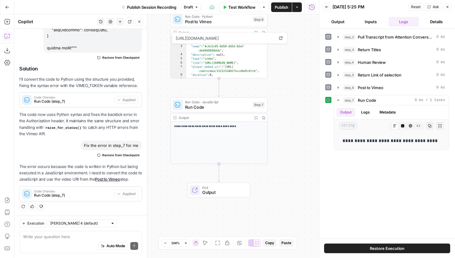
drag, startPoint x: 281, startPoint y: 66, endPoint x: 272, endPoint y: 116, distance: 50.5
click at [273, 115] on div "Workflow Set Inputs Inputs Run Code · Python Pull Transcript from Attention Con…" at bounding box center [166, 135] width 304 height 243
